Goal: Task Accomplishment & Management: Use online tool/utility

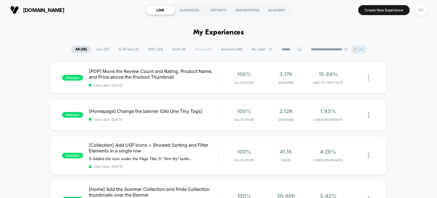
click at [126, 50] on span "A/B Test ( 3 )" at bounding box center [128, 50] width 28 height 8
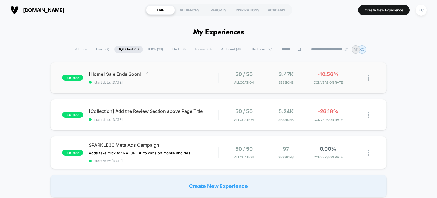
click at [114, 72] on span "[Home] Sale Ends Soon! Click to edit experience details" at bounding box center [154, 74] width 130 height 6
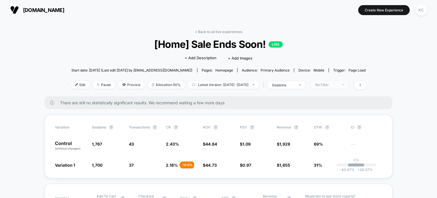
click at [349, 85] on span "No Filter" at bounding box center [330, 85] width 38 height 8
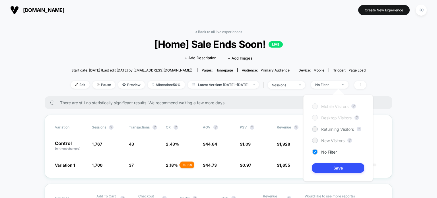
click at [335, 142] on span "New Visitors" at bounding box center [332, 140] width 23 height 5
click at [342, 166] on button "Save" at bounding box center [338, 167] width 52 height 9
